Goal: Information Seeking & Learning: Learn about a topic

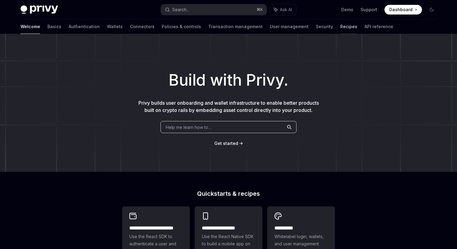
click at [340, 30] on link "Recipes" at bounding box center [348, 26] width 17 height 15
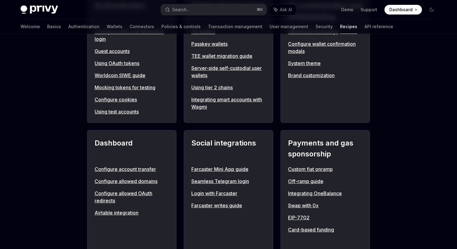
scroll to position [312, 0]
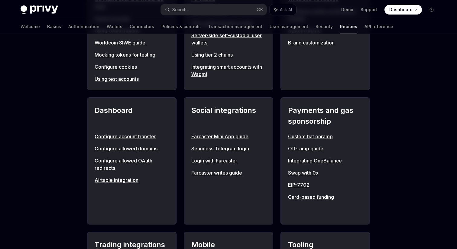
click at [302, 184] on link "EIP-7702" at bounding box center [325, 184] width 74 height 7
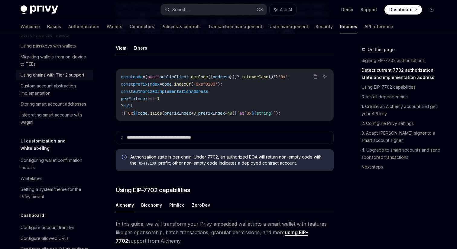
scroll to position [203, 0]
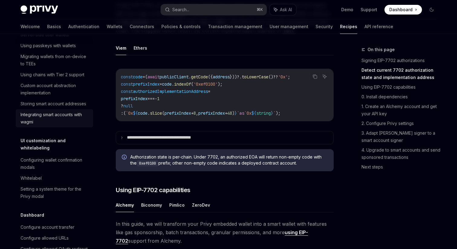
click at [79, 115] on div "Integrating smart accounts with wagmi" at bounding box center [55, 118] width 69 height 15
type textarea "*"
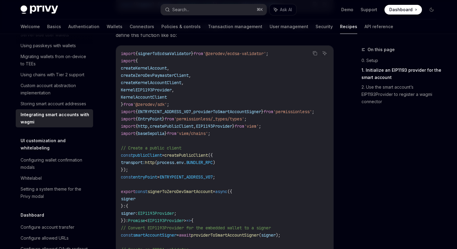
scroll to position [295, 0]
